Goal: Task Accomplishment & Management: Complete application form

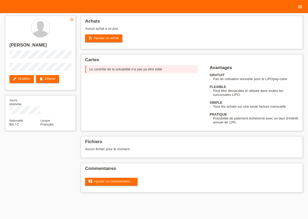
click at [298, 5] on icon "menu" at bounding box center [300, 6] width 5 height 5
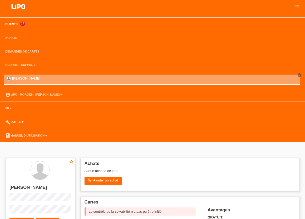
click at [11, 26] on link "Clients" at bounding box center [12, 24] width 18 height 3
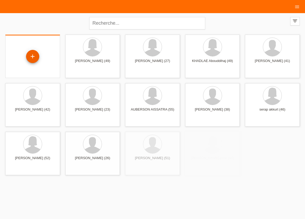
click at [32, 59] on div "+" at bounding box center [32, 56] width 13 height 9
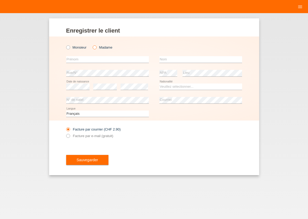
click at [92, 45] on icon at bounding box center [92, 45] width 0 height 0
click at [94, 48] on input "Madame" at bounding box center [94, 46] width 3 height 3
radio input "true"
click at [92, 57] on input "text" at bounding box center [107, 59] width 83 height 7
type input "VENDOSA"
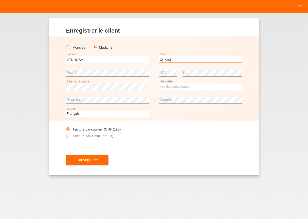
type input "CUKAJ"
click at [185, 86] on select "Veuillez sélectionner... Suisse Allemagne Autriche Liechtenstein ------------ A…" at bounding box center [201, 87] width 83 height 6
select select "XK"
click at [0, 0] on option "Kosovo" at bounding box center [0, 0] width 0 height 0
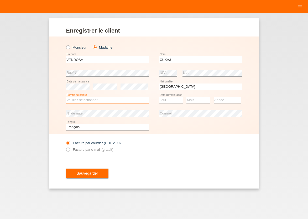
click at [66, 97] on select "Veuillez sélectionner... C B B - Statut de réfugié Autre" at bounding box center [107, 100] width 83 height 6
select select "B"
click at [0, 0] on option "B" at bounding box center [0, 0] width 0 height 0
click at [160, 97] on select "Jour 01 02 03 04 05 06 07 08 09 10 11" at bounding box center [172, 100] width 24 height 6
select select "24"
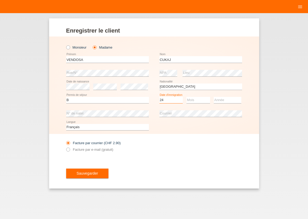
click at [0, 0] on option "24" at bounding box center [0, 0] width 0 height 0
select select "11"
select select "2008"
click at [65, 147] on icon at bounding box center [65, 147] width 0 height 0
click at [69, 150] on input "Facture par e-mail (gratuit)" at bounding box center [67, 151] width 3 height 7
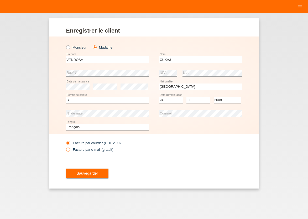
radio input "true"
click at [83, 174] on span "Sauvegarder" at bounding box center [88, 173] width 22 height 4
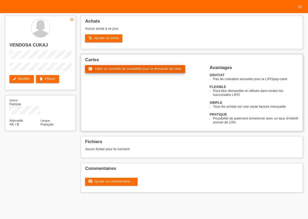
click at [129, 71] on span "Initier un contrôle de solvabilité pour la demande de carte" at bounding box center [138, 69] width 87 height 4
